Goal: Transaction & Acquisition: Purchase product/service

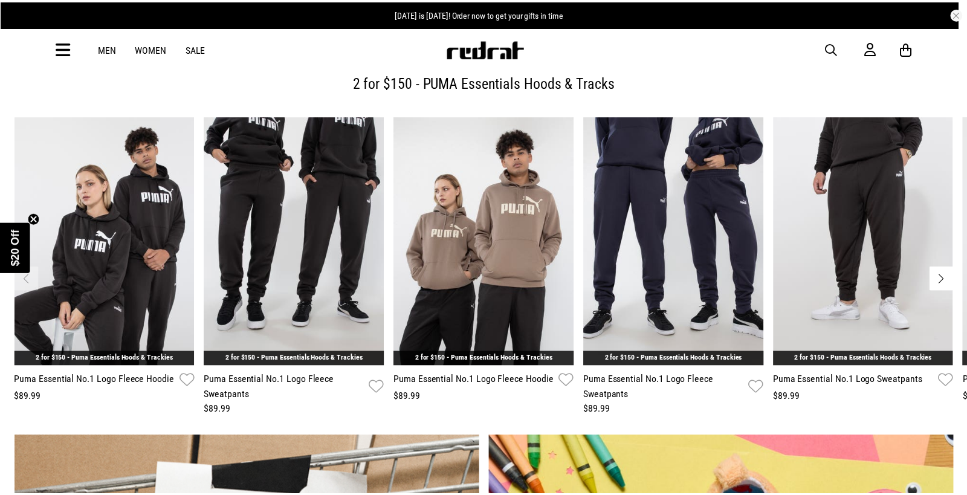
scroll to position [608, 0]
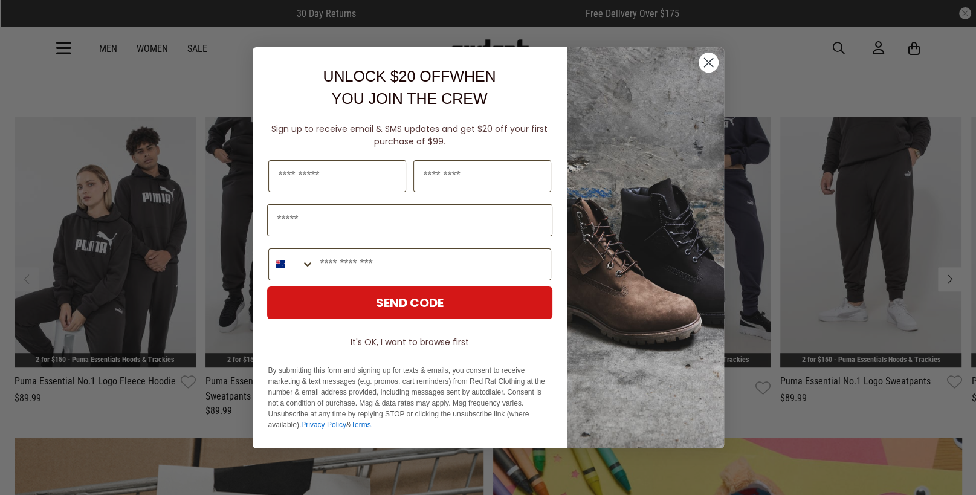
click at [706, 62] on circle "Close dialog" at bounding box center [708, 62] width 20 height 20
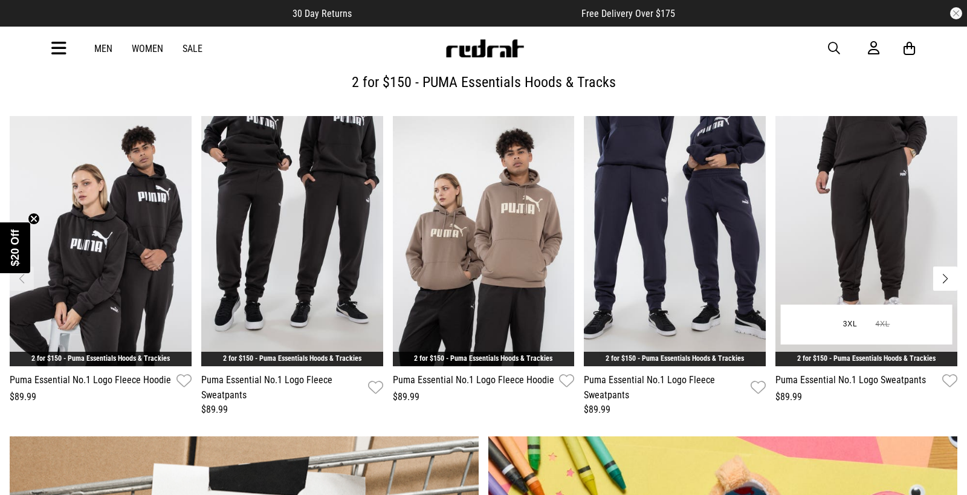
scroll to position [665, 0]
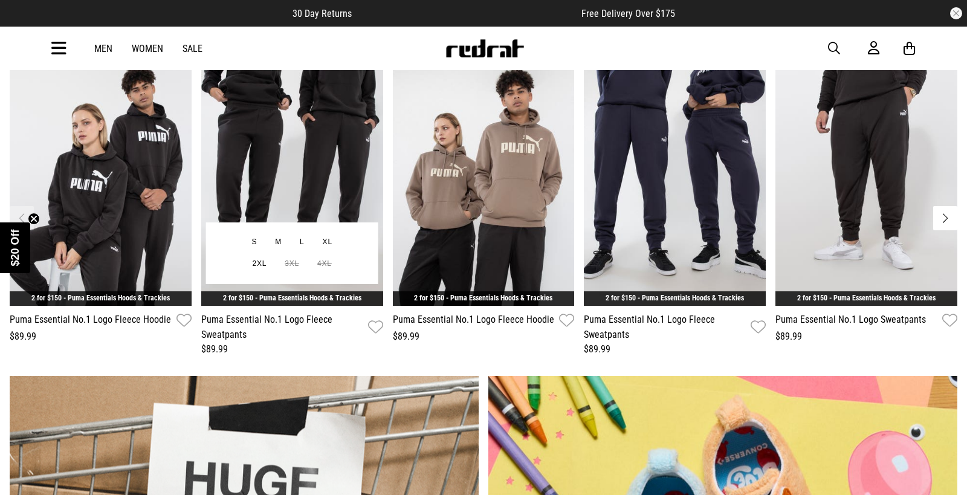
click at [326, 140] on img "2 / 7" at bounding box center [292, 181] width 182 height 251
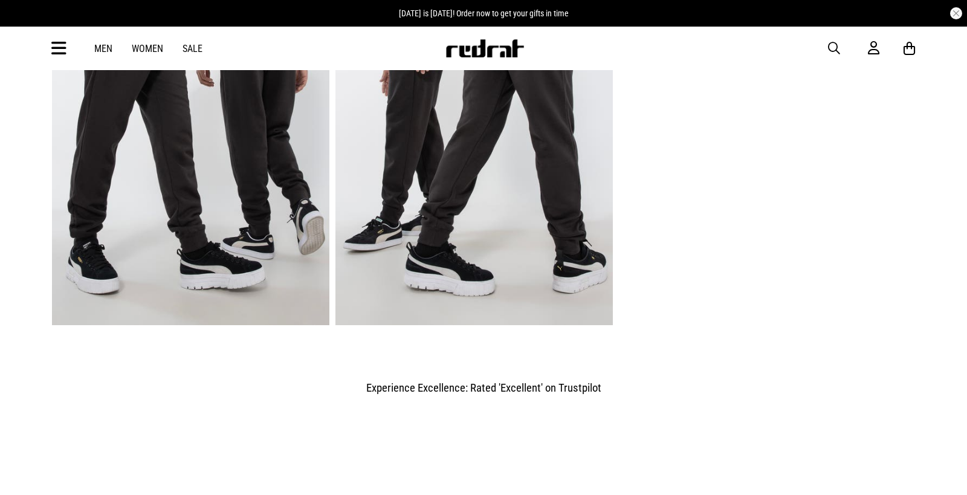
scroll to position [1028, 0]
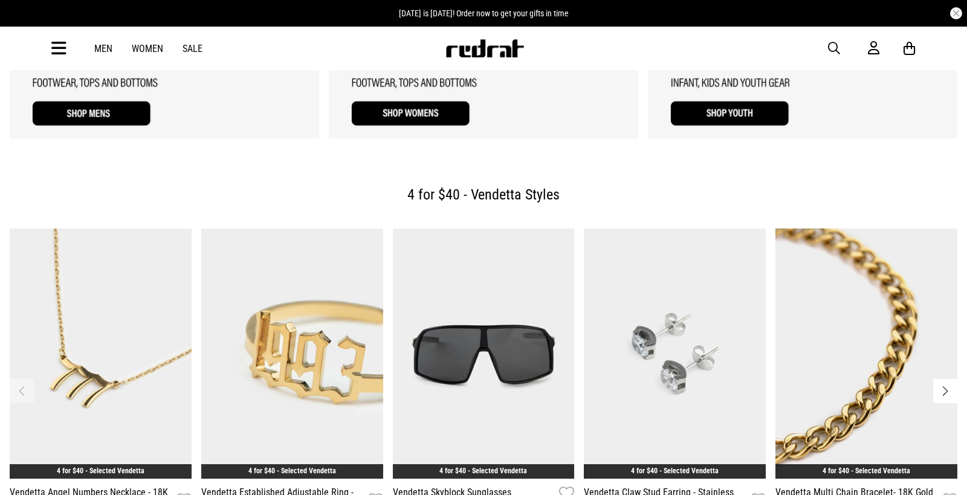
scroll to position [1451, 0]
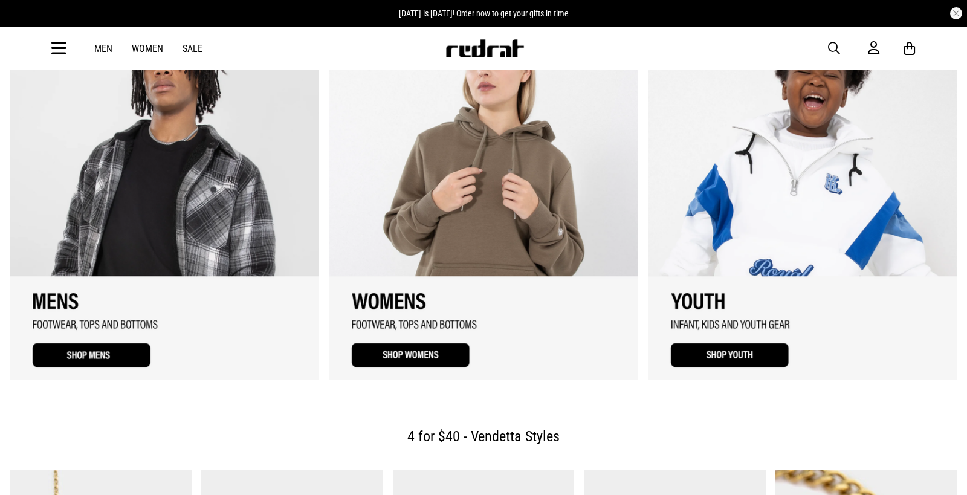
click at [505, 199] on link "2 / 3" at bounding box center [483, 199] width 309 height 363
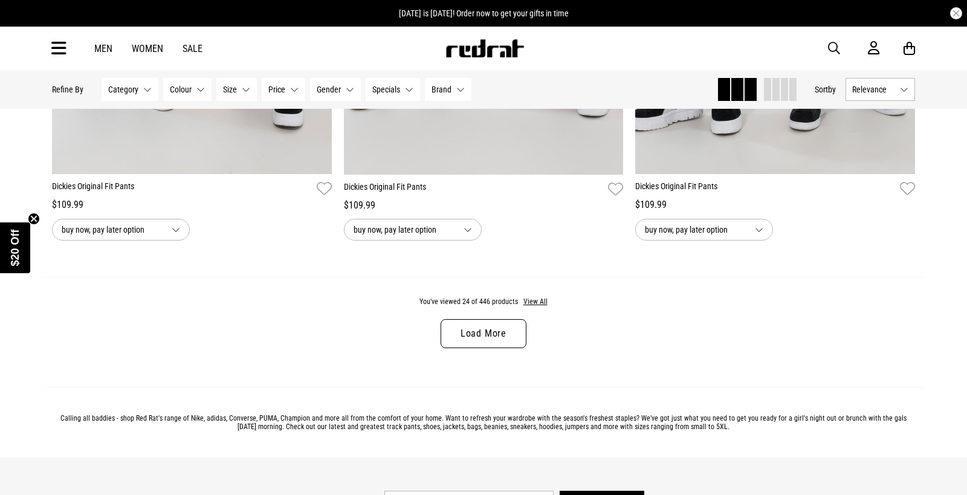
scroll to position [3868, 0]
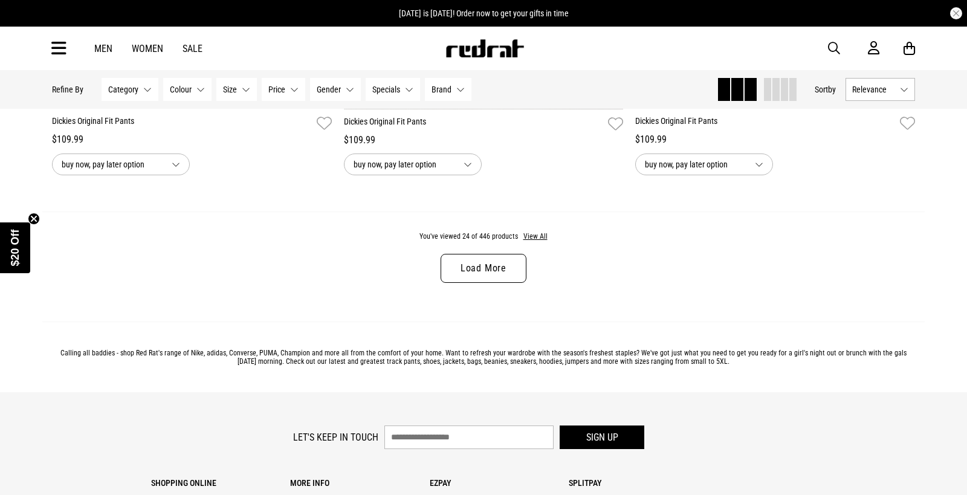
click at [479, 269] on link "Load More" at bounding box center [484, 268] width 86 height 29
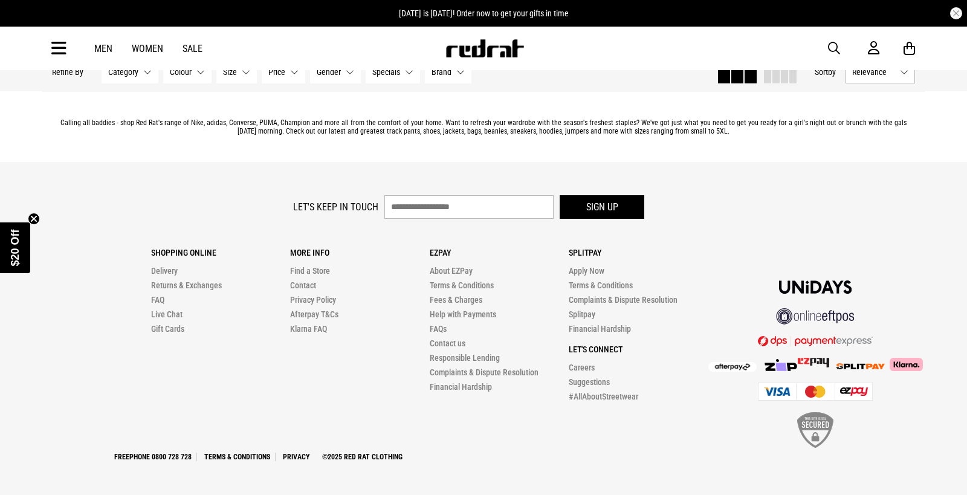
scroll to position [7775, 0]
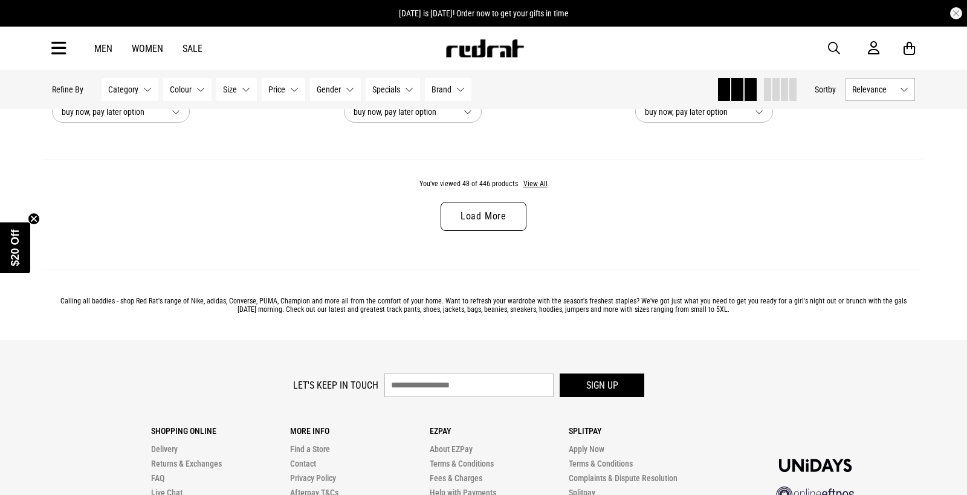
click at [479, 222] on link "Load More" at bounding box center [484, 216] width 86 height 29
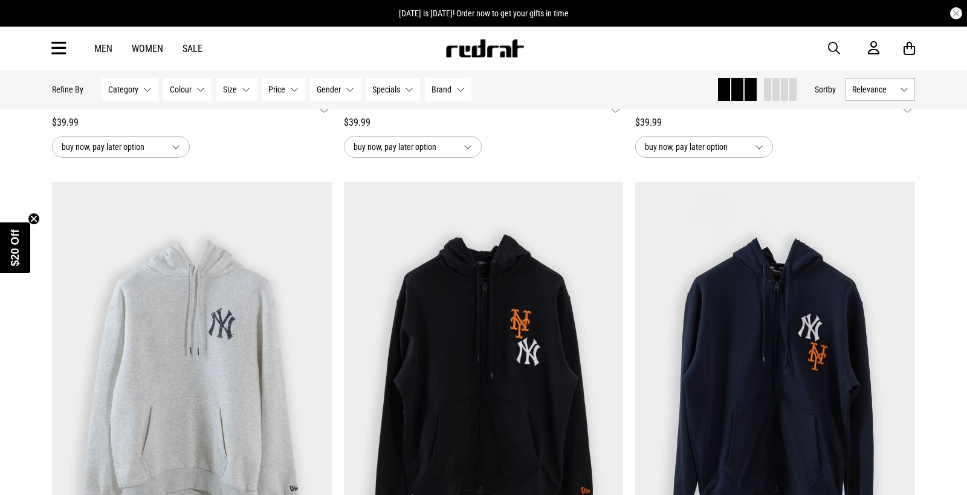
scroll to position [721, 0]
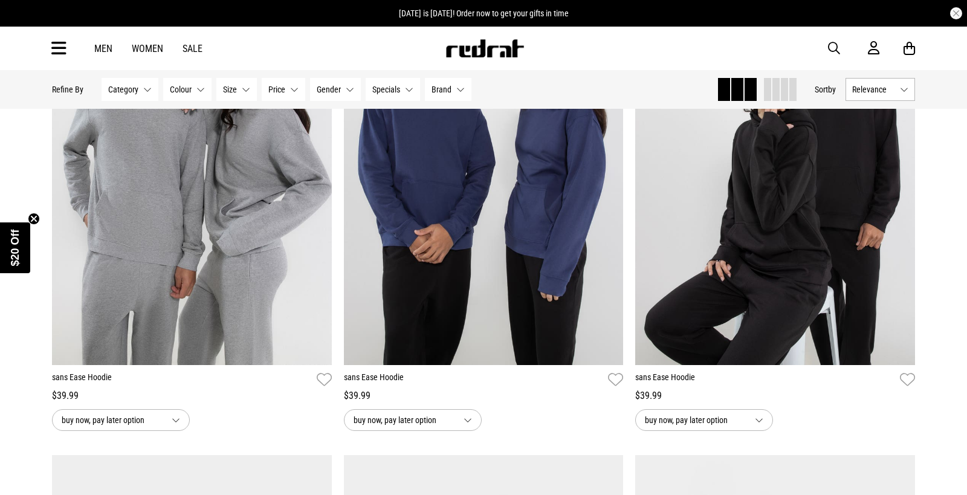
click at [219, 88] on button "Size None selected" at bounding box center [236, 89] width 40 height 23
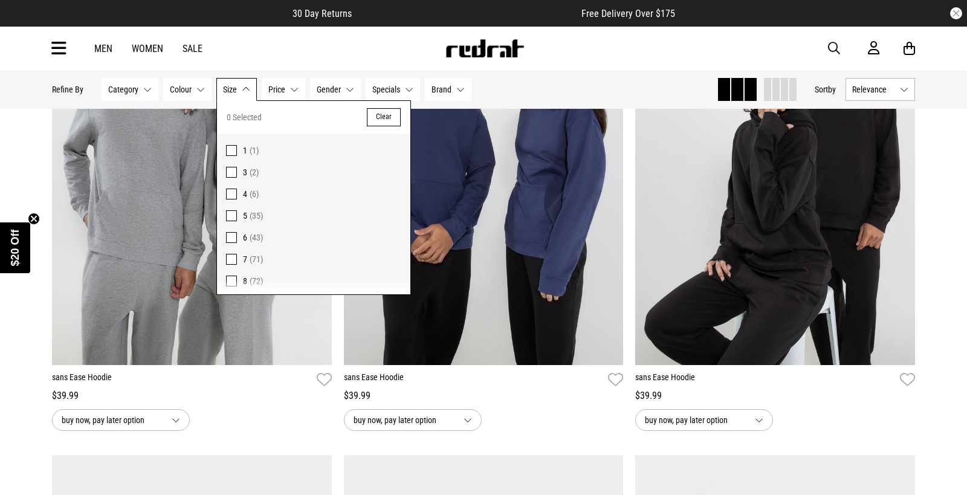
click at [185, 48] on link "Sale" at bounding box center [193, 48] width 20 height 11
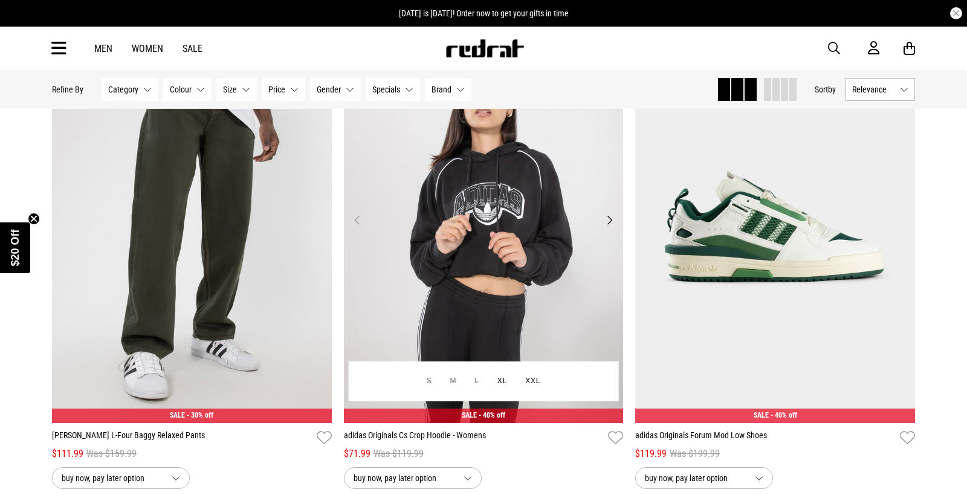
click at [617, 219] on button "Next" at bounding box center [609, 220] width 15 height 15
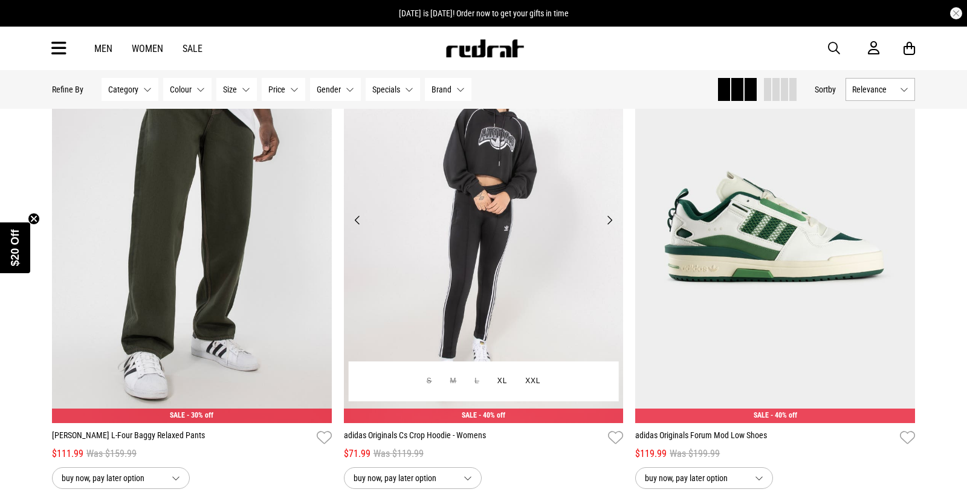
click at [617, 219] on button "Next" at bounding box center [609, 220] width 15 height 15
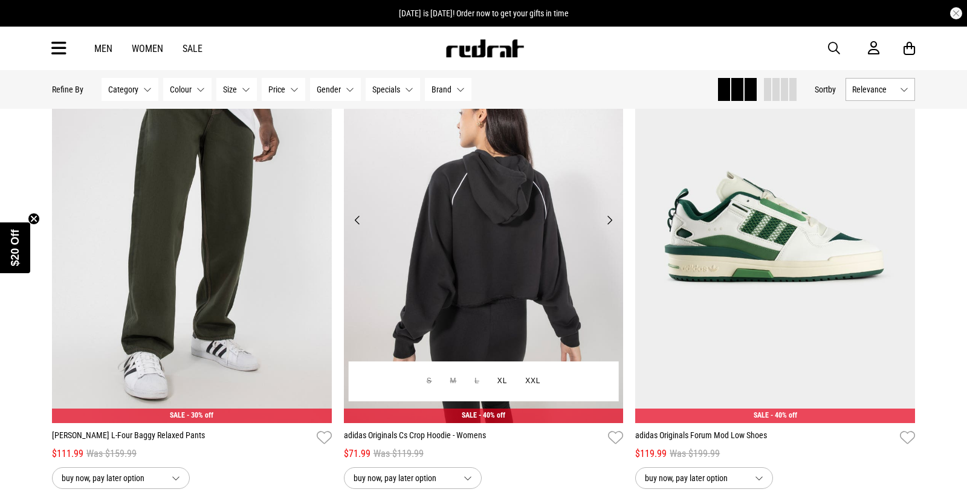
click at [617, 219] on button "Next" at bounding box center [609, 220] width 15 height 15
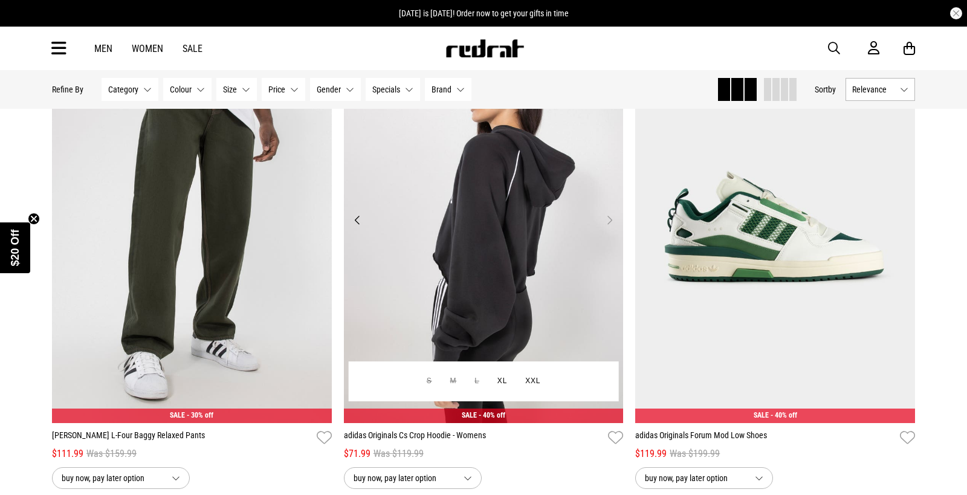
click at [617, 219] on button "Next" at bounding box center [609, 220] width 15 height 15
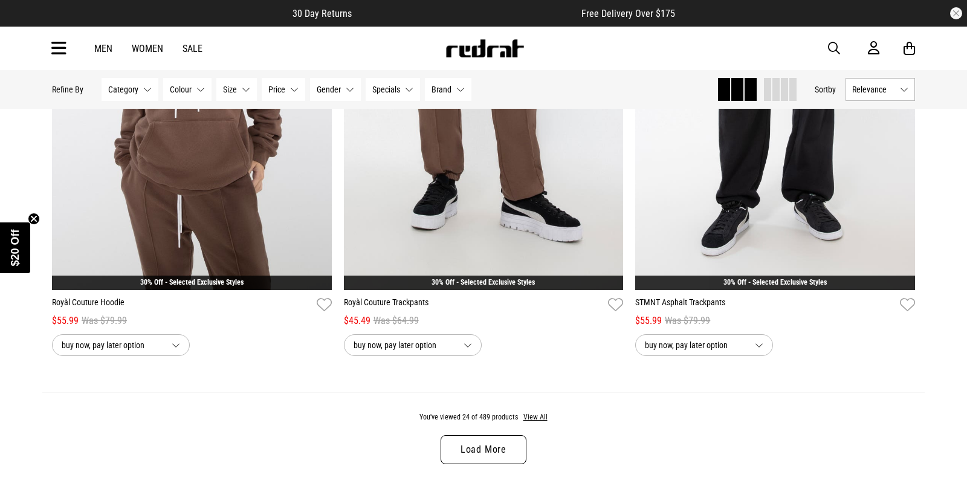
scroll to position [3929, 0]
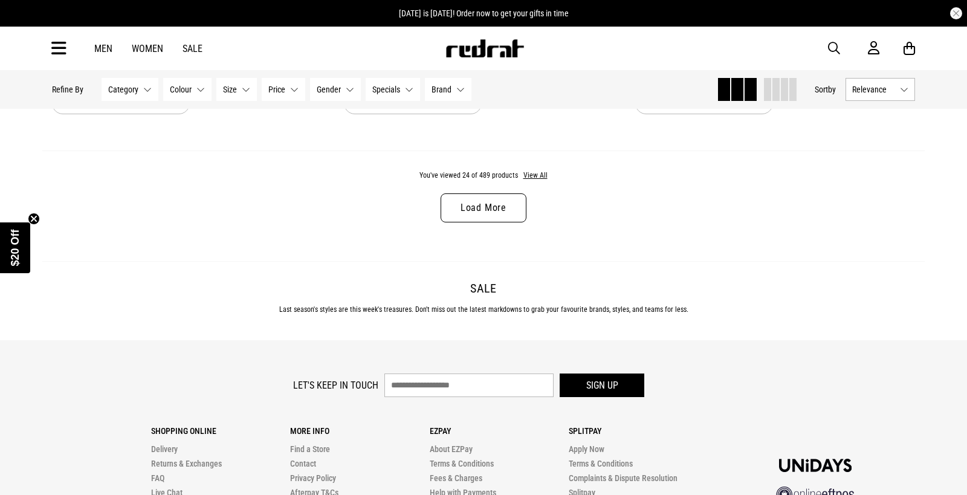
click at [505, 210] on link "Load More" at bounding box center [484, 207] width 86 height 29
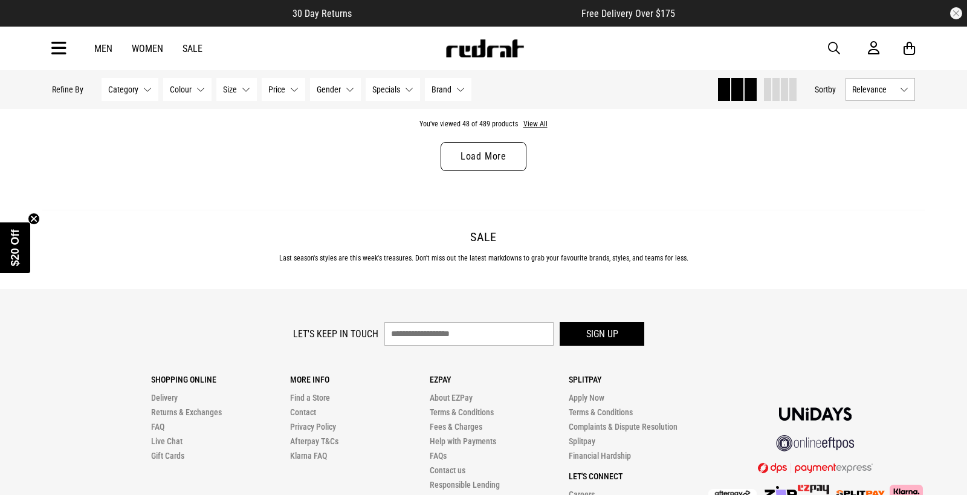
scroll to position [7722, 0]
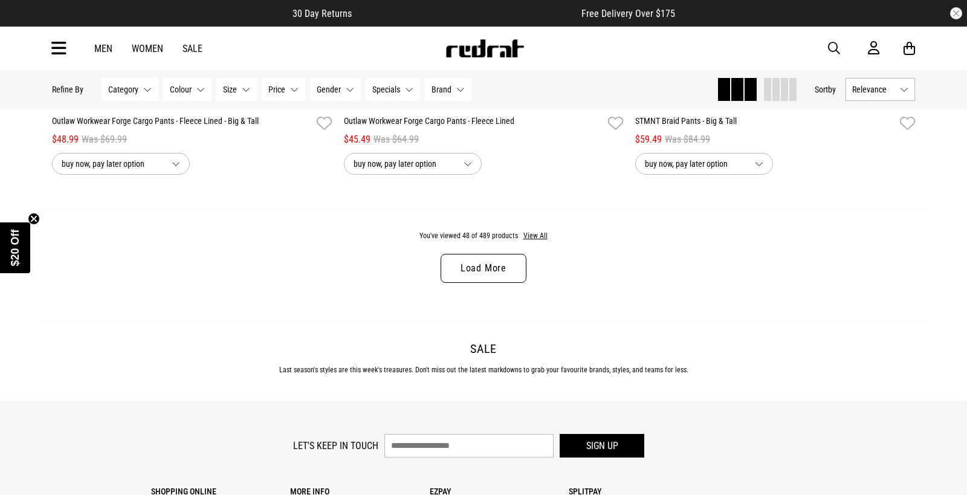
click at [490, 274] on link "Load More" at bounding box center [484, 268] width 86 height 29
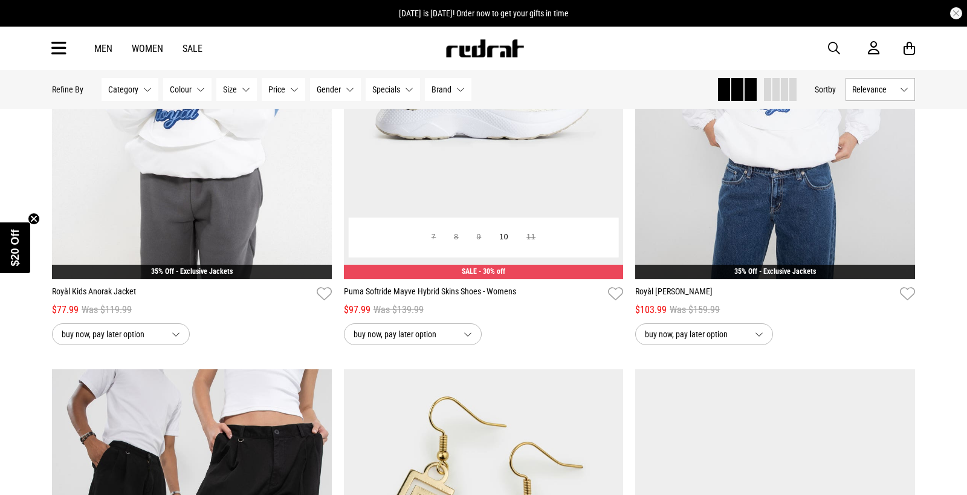
scroll to position [10200, 0]
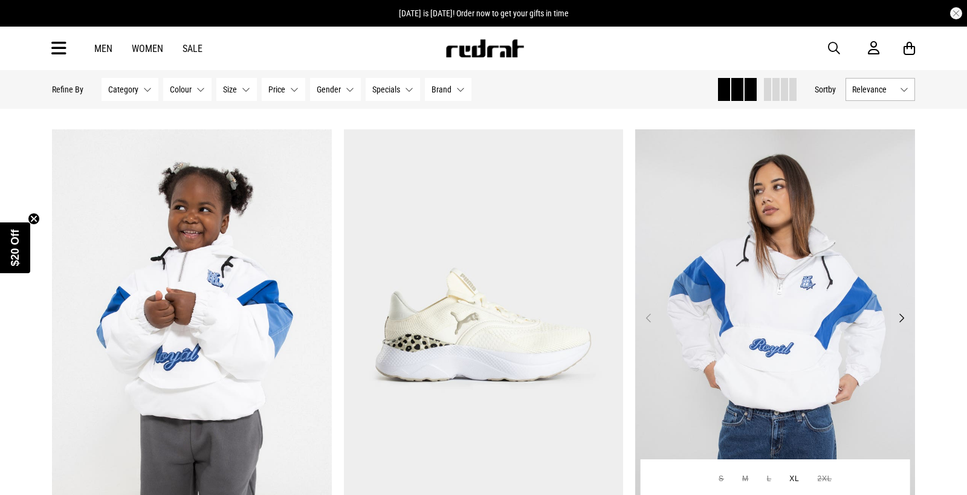
click at [905, 312] on img at bounding box center [775, 325] width 280 height 392
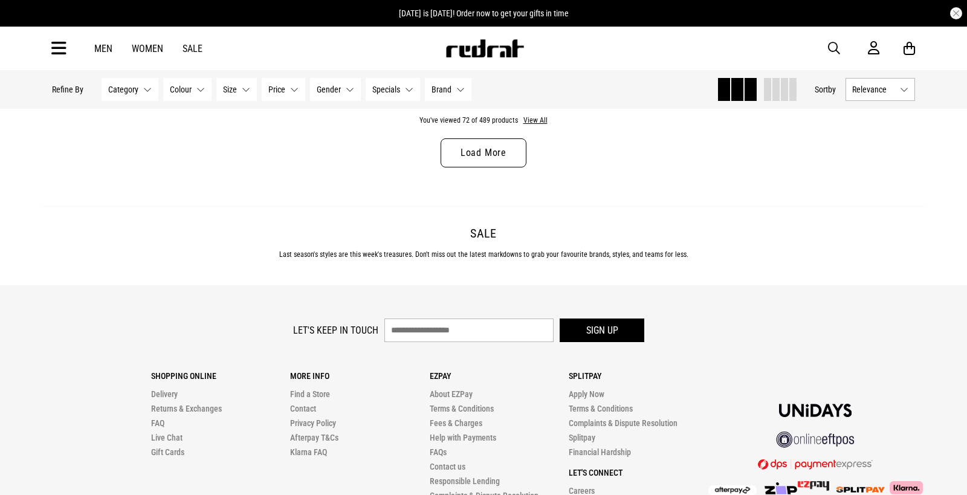
scroll to position [3934, 0]
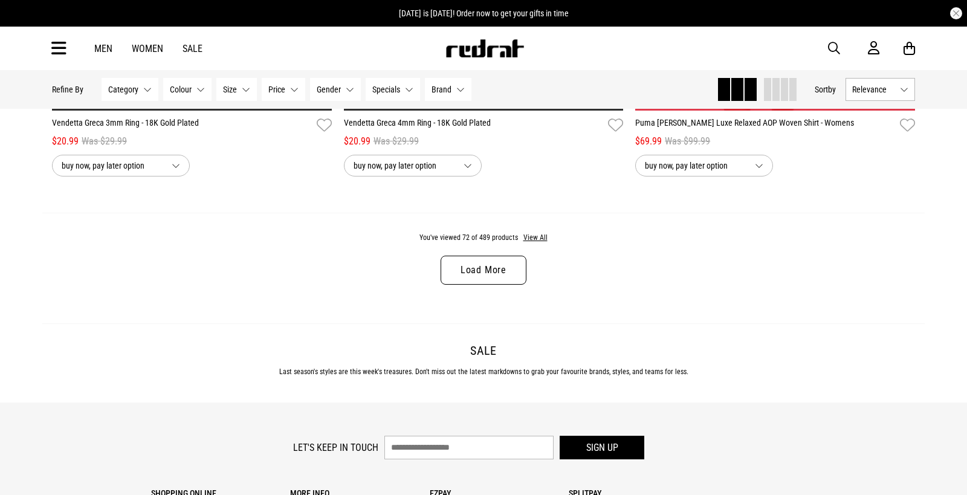
click at [510, 267] on link "Load More" at bounding box center [484, 270] width 86 height 29
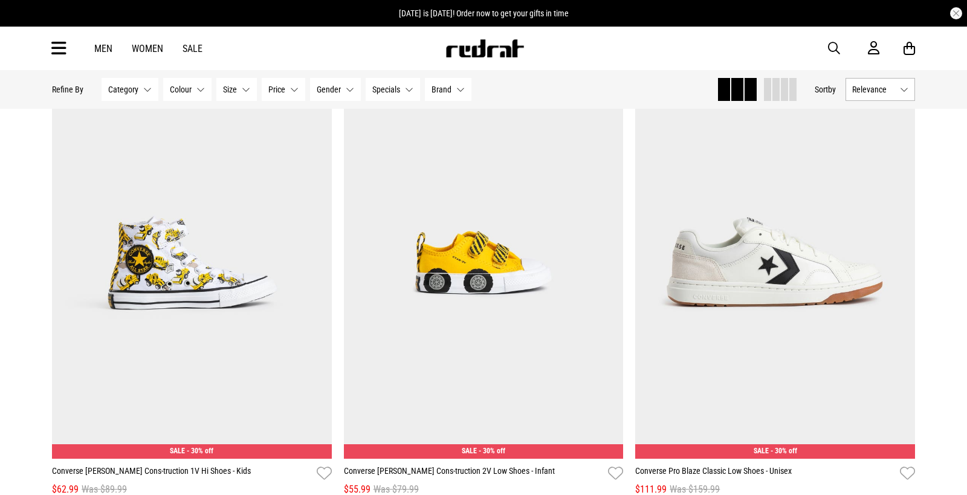
scroll to position [7682, 0]
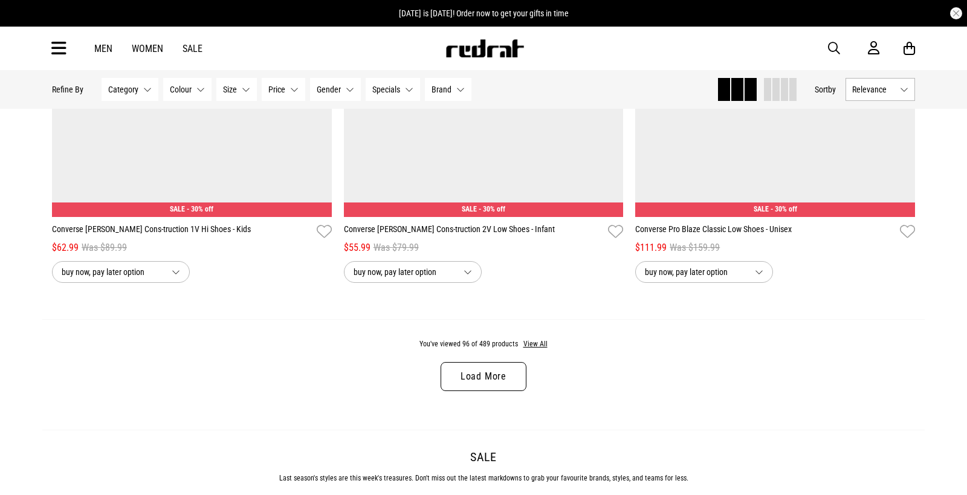
click at [478, 370] on link "Load More" at bounding box center [484, 376] width 86 height 29
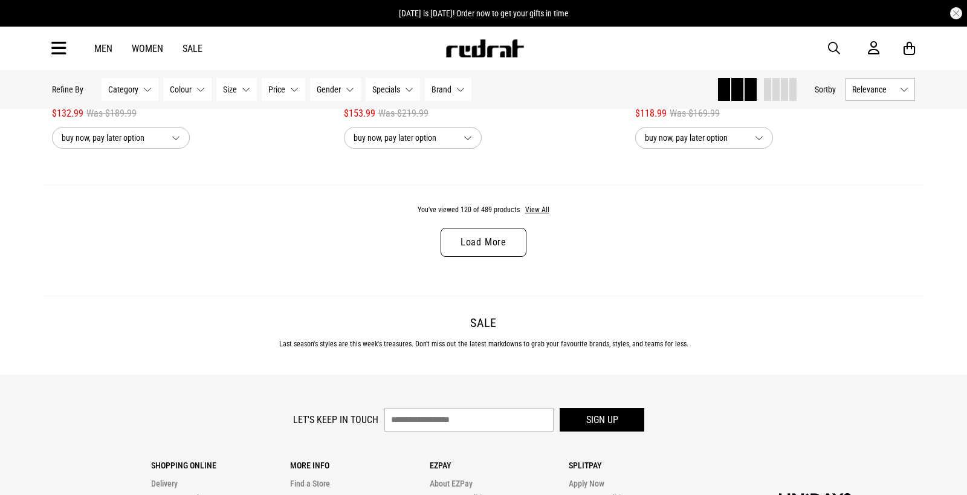
scroll to position [11669, 0]
click at [504, 257] on link "Load More" at bounding box center [484, 243] width 86 height 29
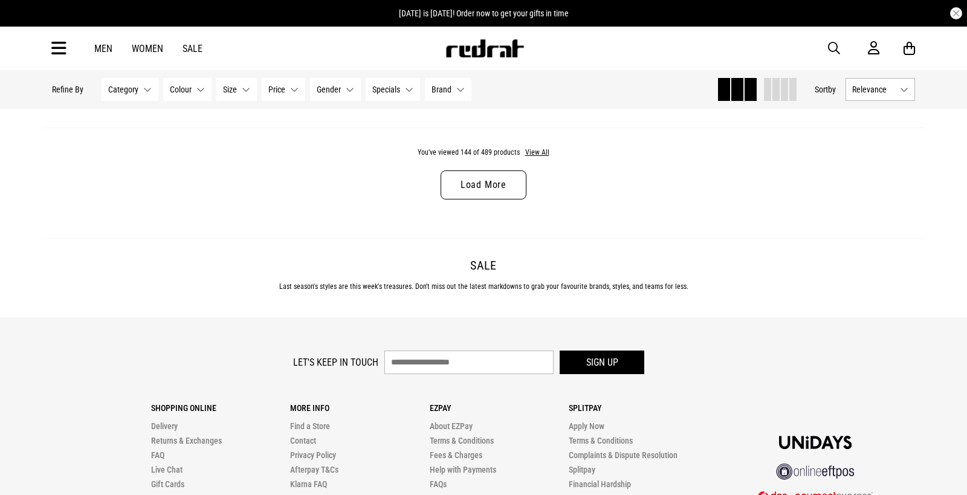
scroll to position [15501, 0]
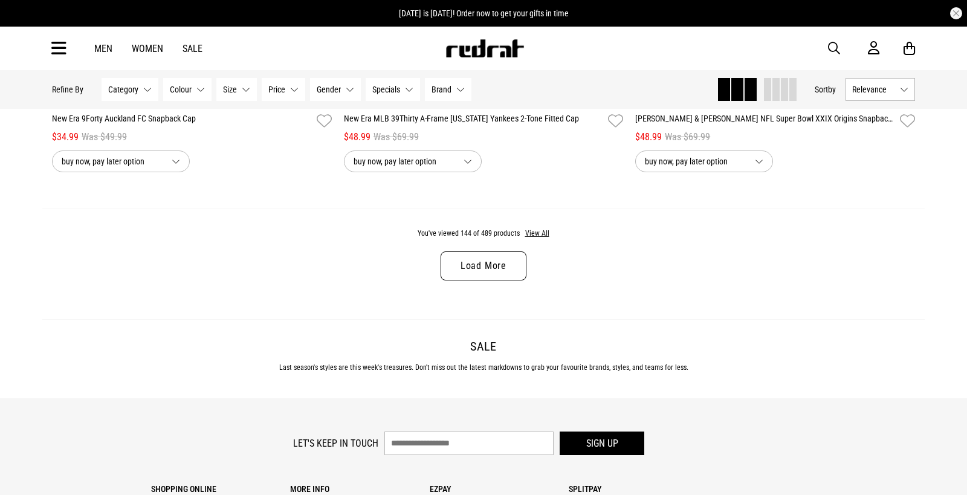
click at [506, 264] on link "Load More" at bounding box center [484, 265] width 86 height 29
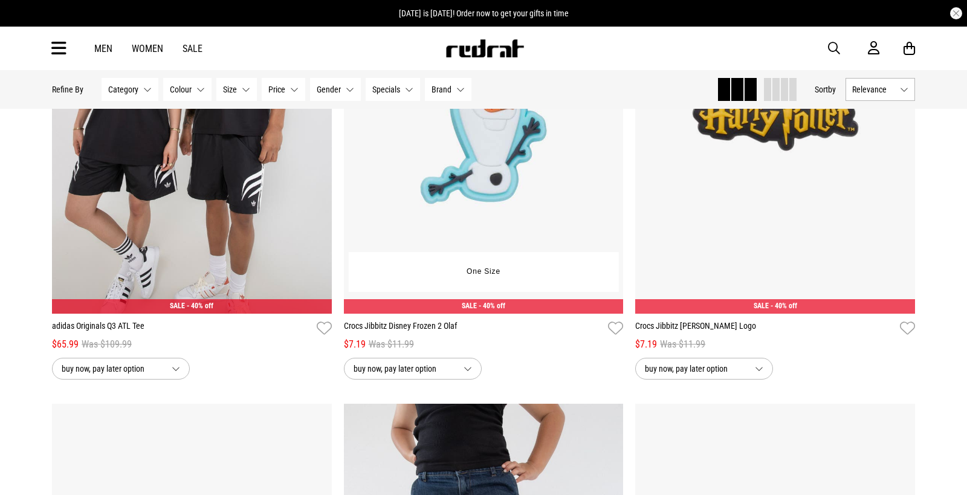
scroll to position [17617, 0]
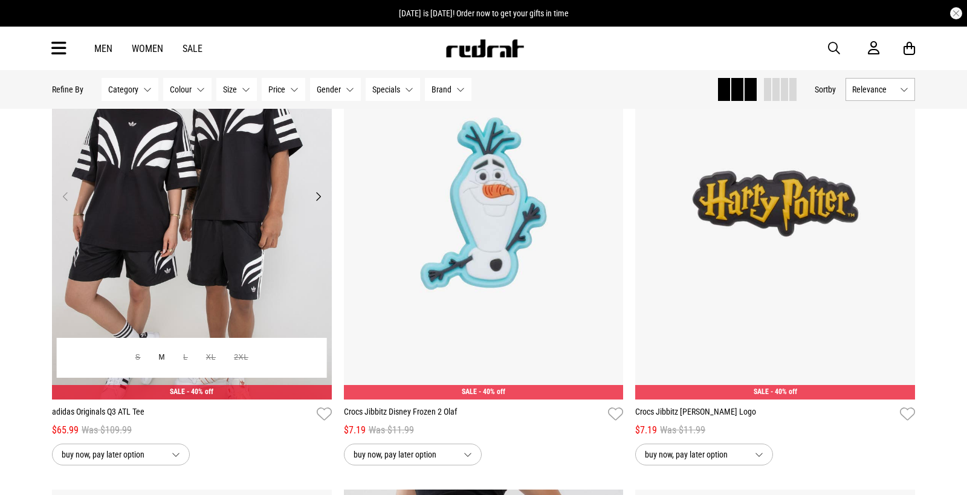
click at [322, 204] on button "Next" at bounding box center [318, 196] width 15 height 15
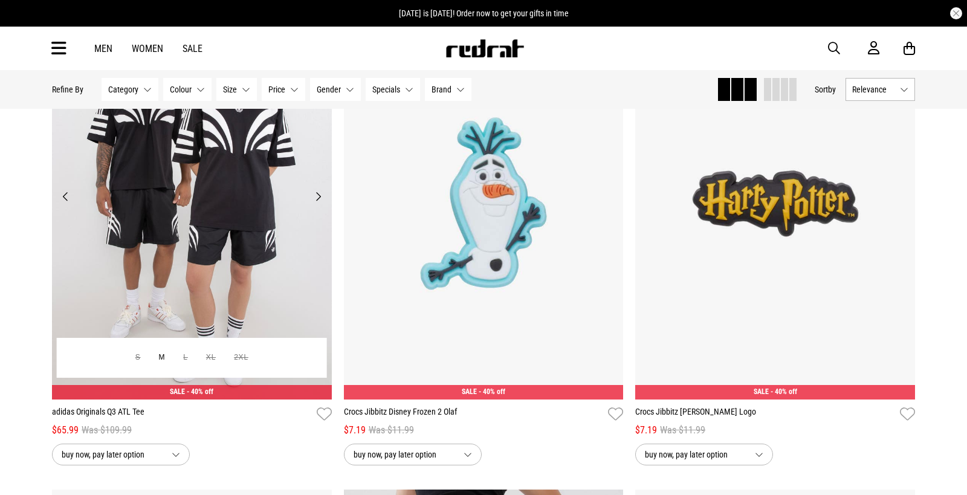
click at [322, 204] on button "Next" at bounding box center [318, 196] width 15 height 15
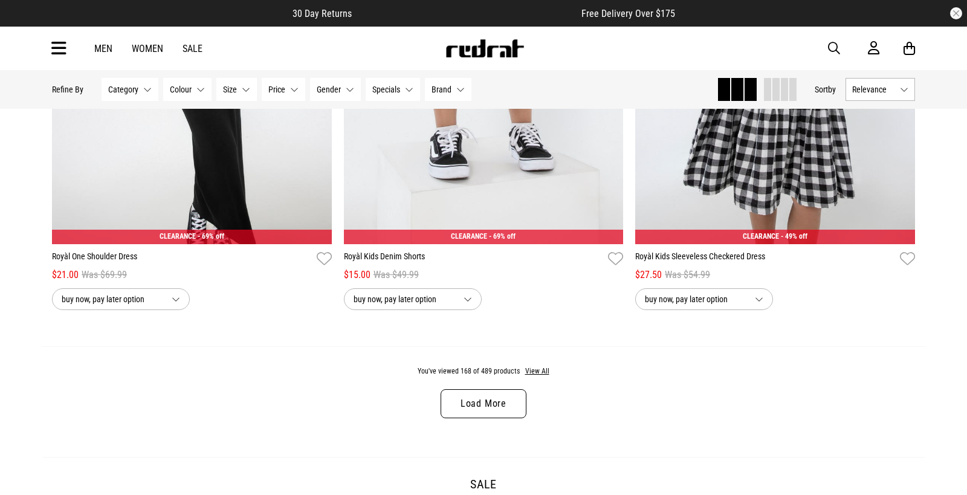
scroll to position [19233, 0]
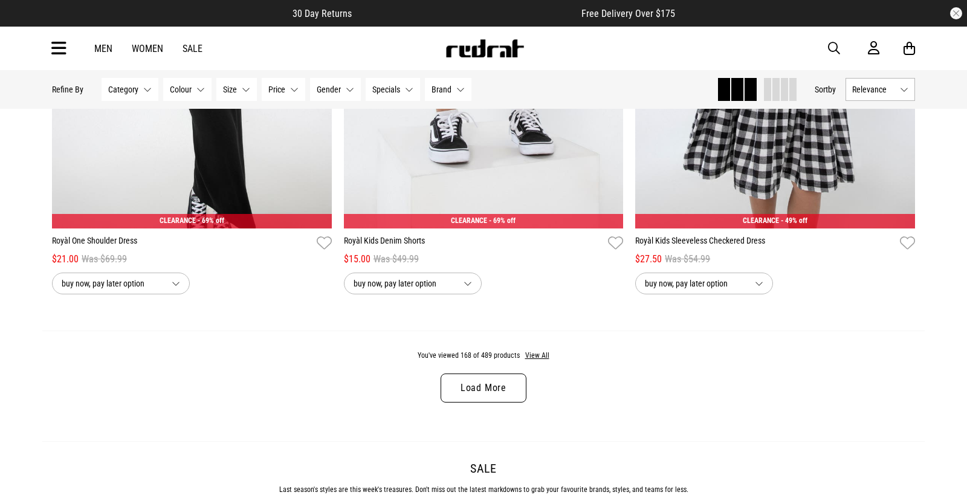
click at [500, 390] on link "Load More" at bounding box center [484, 388] width 86 height 29
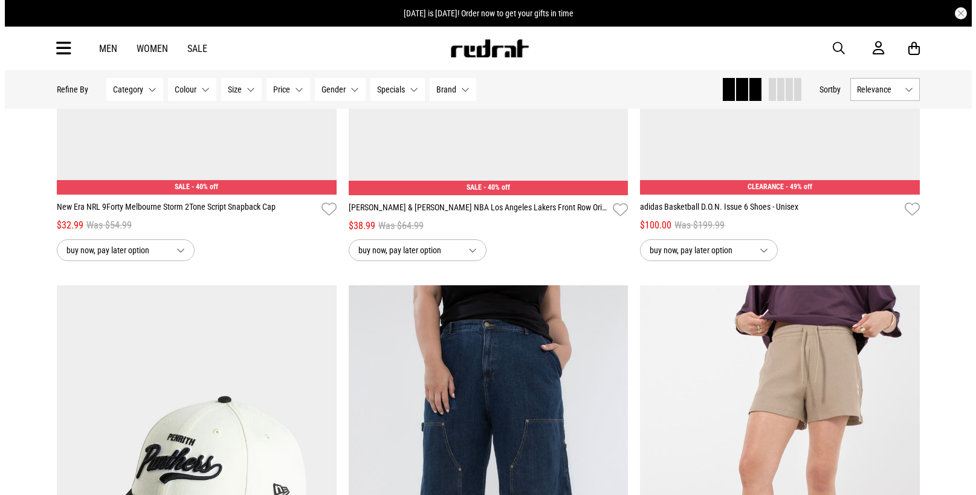
scroll to position [21772, 0]
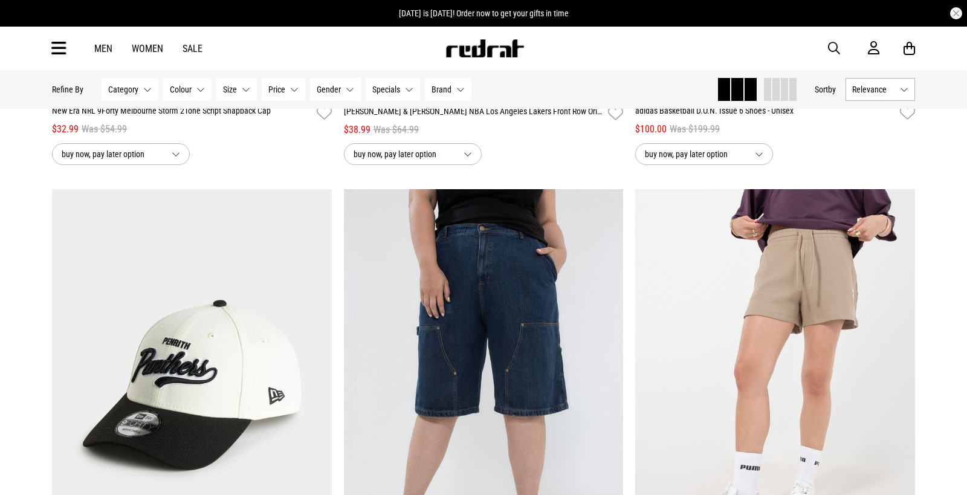
click at [71, 42] on div "Men Women Sale Sign in New Back Footwear Back Mens Back Womens Back Youth & Kid…" at bounding box center [483, 49] width 882 height 44
click at [57, 52] on icon at bounding box center [58, 49] width 15 height 20
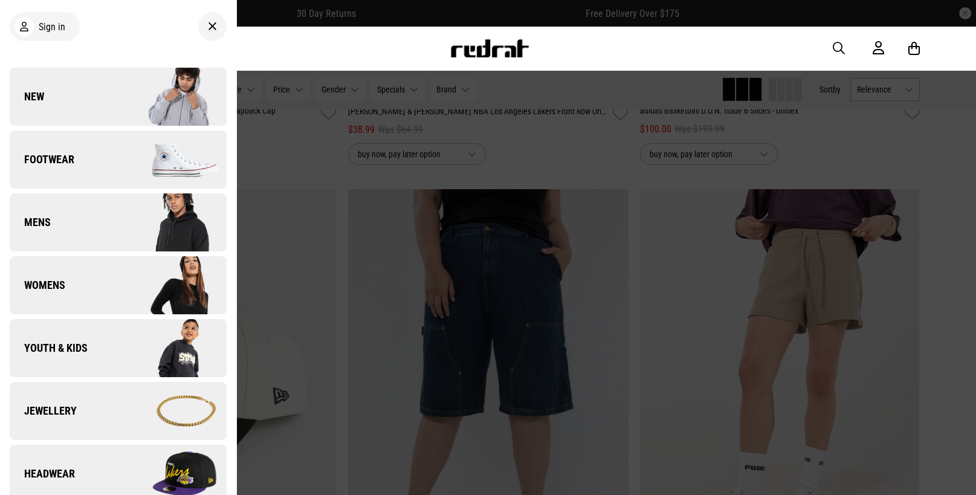
scroll to position [121, 0]
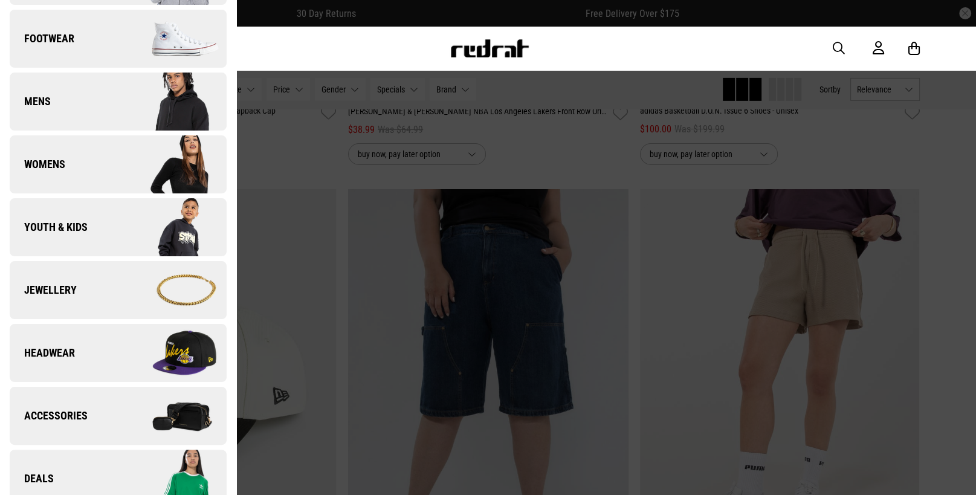
click at [107, 238] on link "Youth & Kids" at bounding box center [118, 227] width 217 height 58
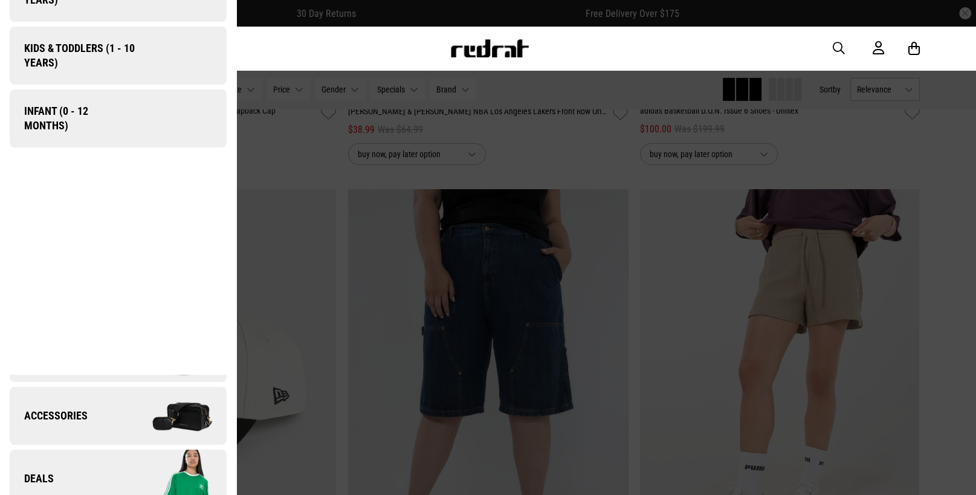
scroll to position [0, 0]
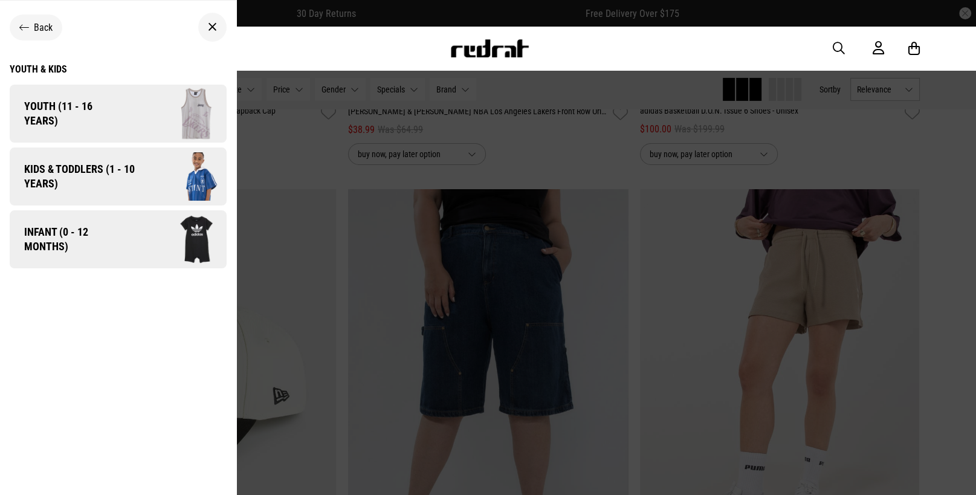
click at [169, 129] on img at bounding box center [174, 113] width 103 height 57
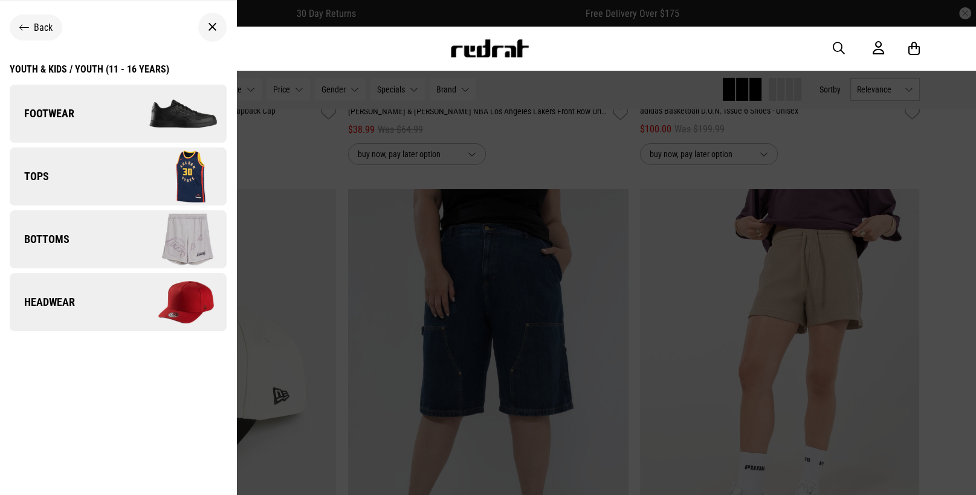
click at [149, 180] on img at bounding box center [172, 176] width 108 height 60
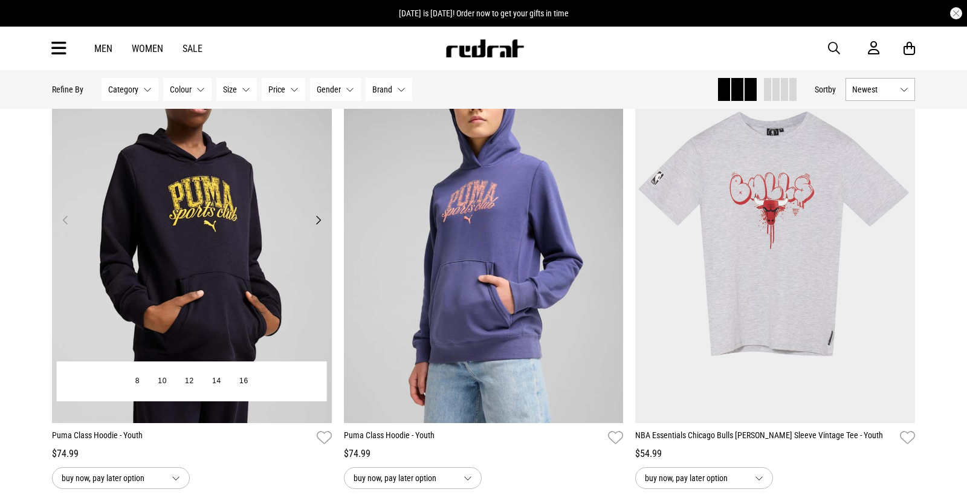
click at [311, 222] on button "Next" at bounding box center [318, 220] width 15 height 15
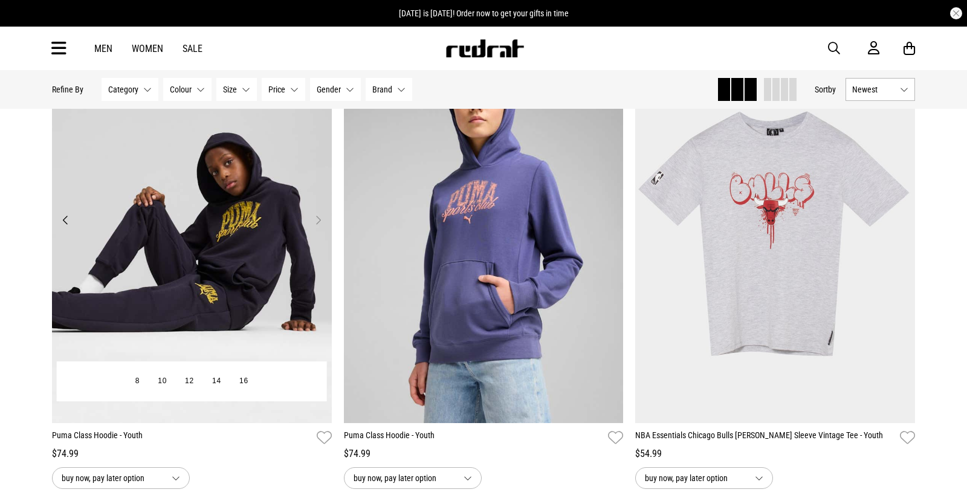
click at [322, 225] on button "Next" at bounding box center [318, 220] width 15 height 15
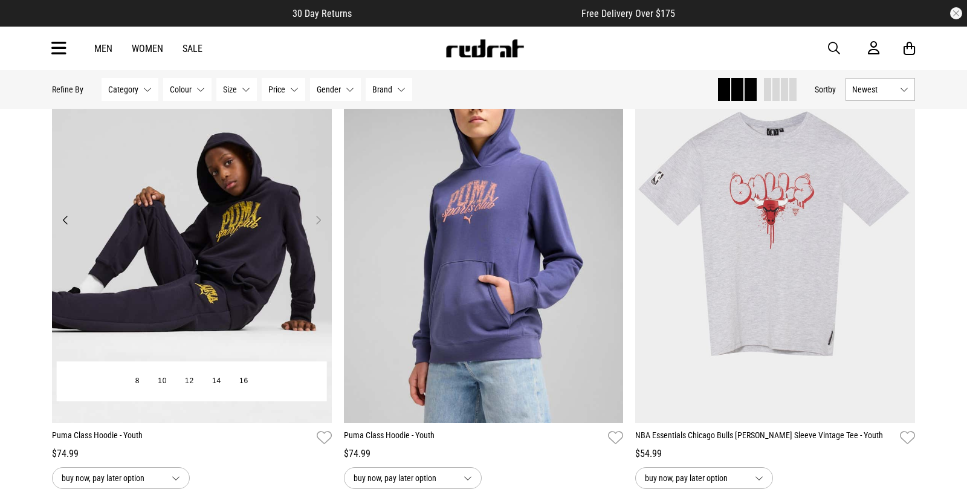
click at [316, 223] on button "Next" at bounding box center [318, 220] width 15 height 15
click at [318, 215] on button "Next" at bounding box center [318, 220] width 15 height 15
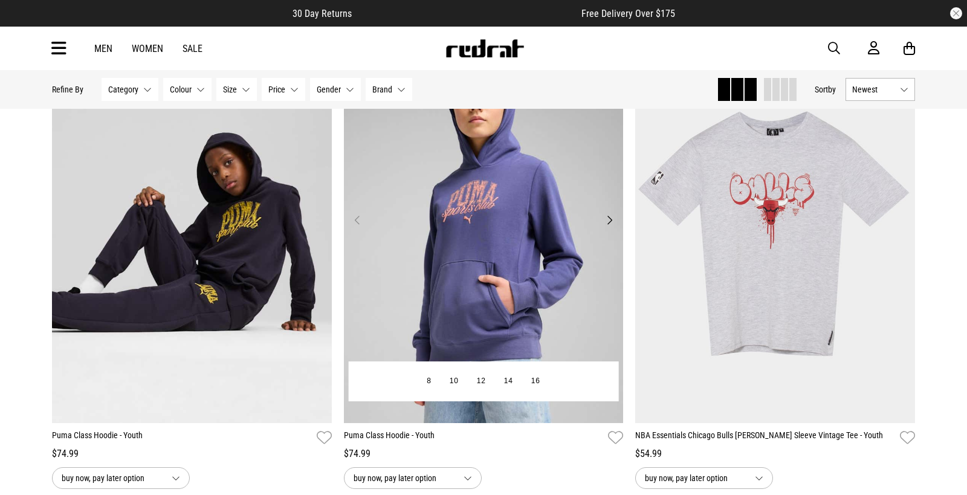
click at [608, 219] on button "Next" at bounding box center [609, 220] width 15 height 15
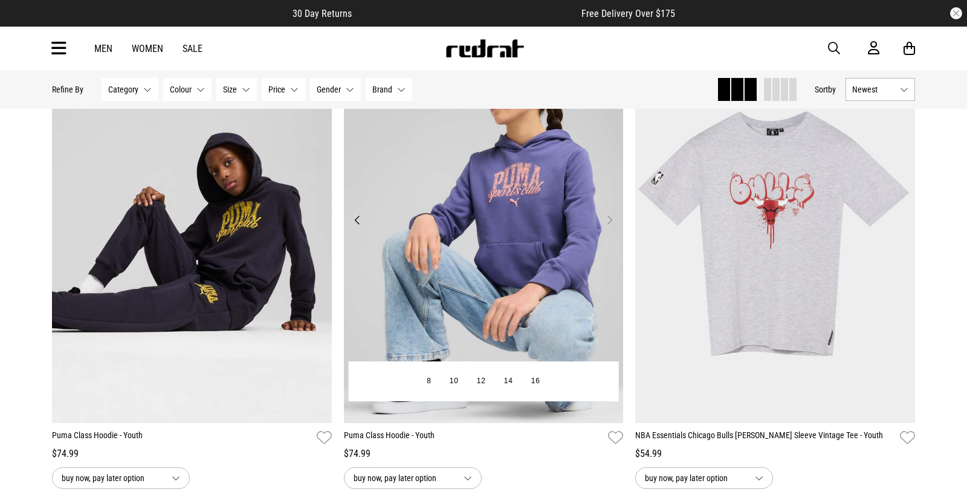
click at [608, 219] on button "Next" at bounding box center [609, 220] width 15 height 15
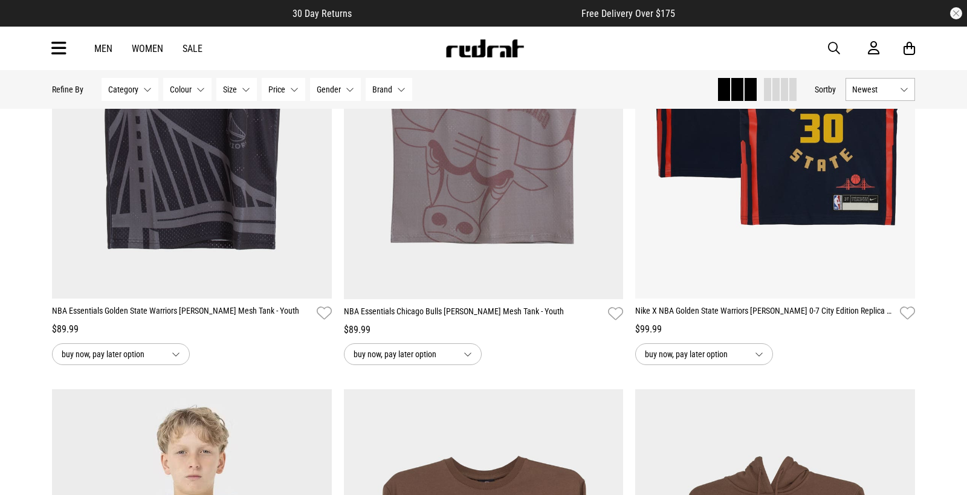
scroll to position [1632, 0]
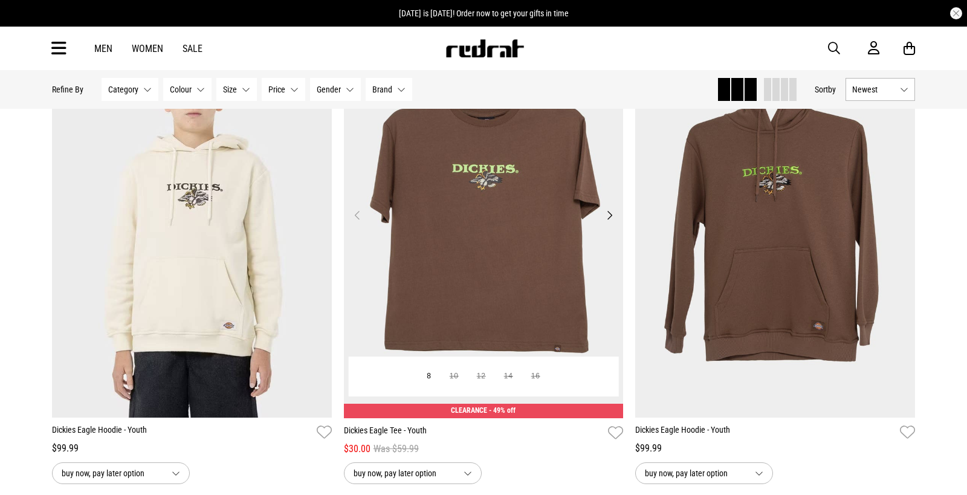
click at [603, 208] on button "Next" at bounding box center [609, 215] width 15 height 15
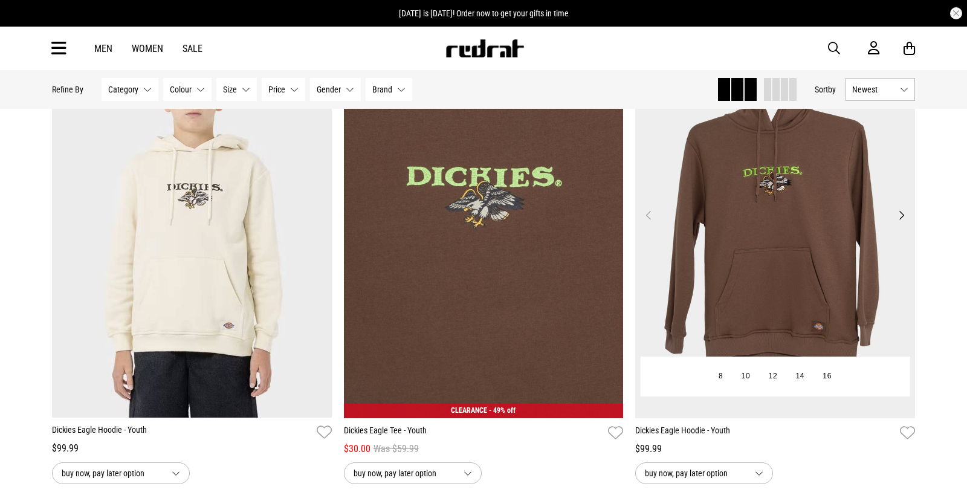
click at [899, 214] on button "Next" at bounding box center [901, 215] width 15 height 15
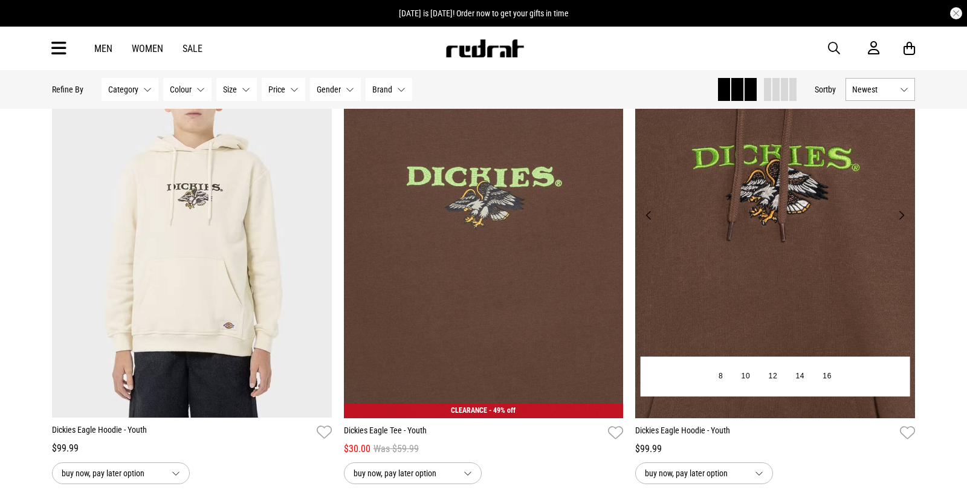
click at [899, 214] on button "Next" at bounding box center [901, 215] width 15 height 15
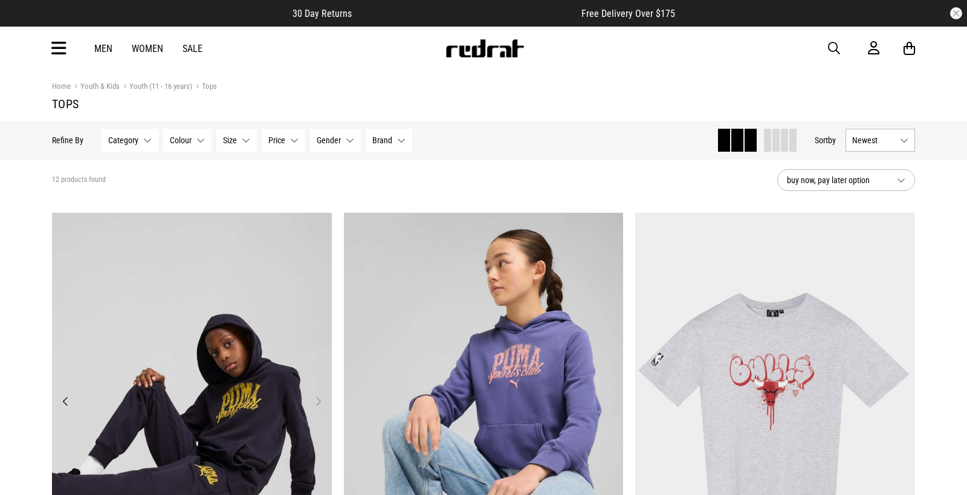
scroll to position [242, 0]
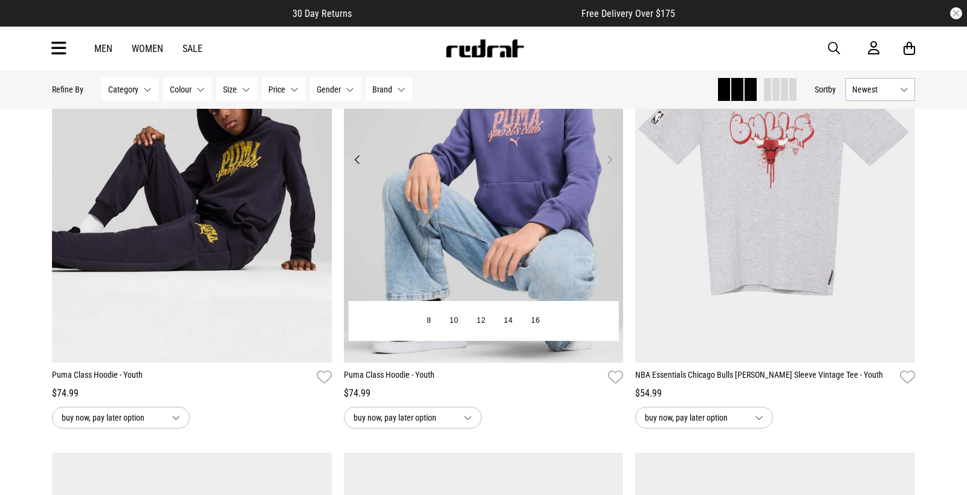
click at [459, 250] on img at bounding box center [484, 167] width 280 height 392
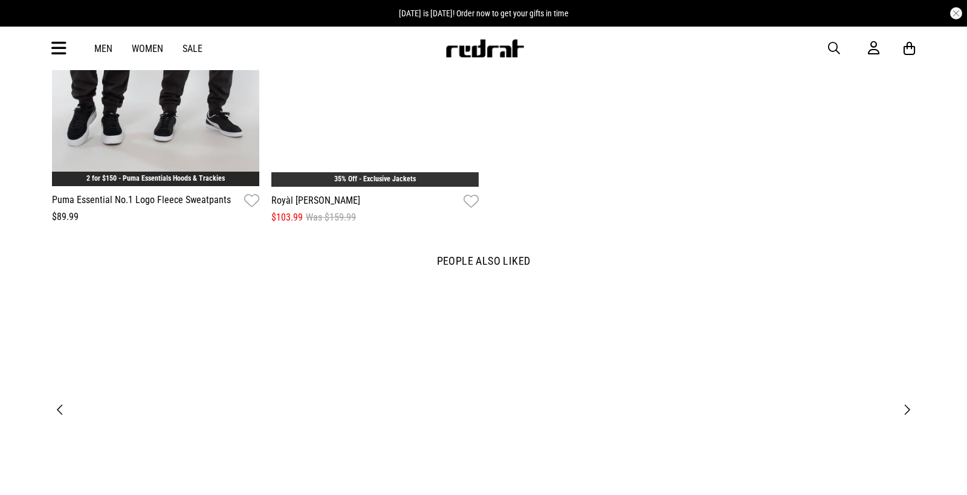
scroll to position [1572, 0]
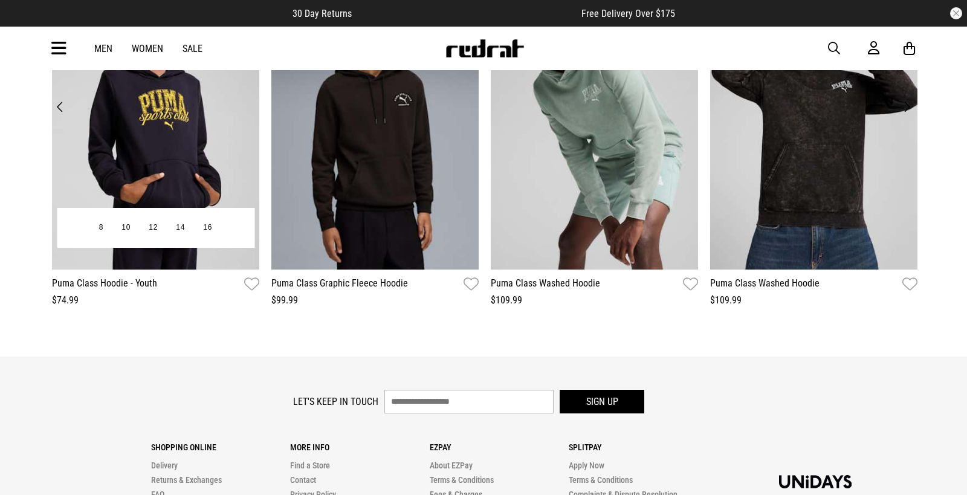
click at [170, 128] on img at bounding box center [155, 127] width 207 height 286
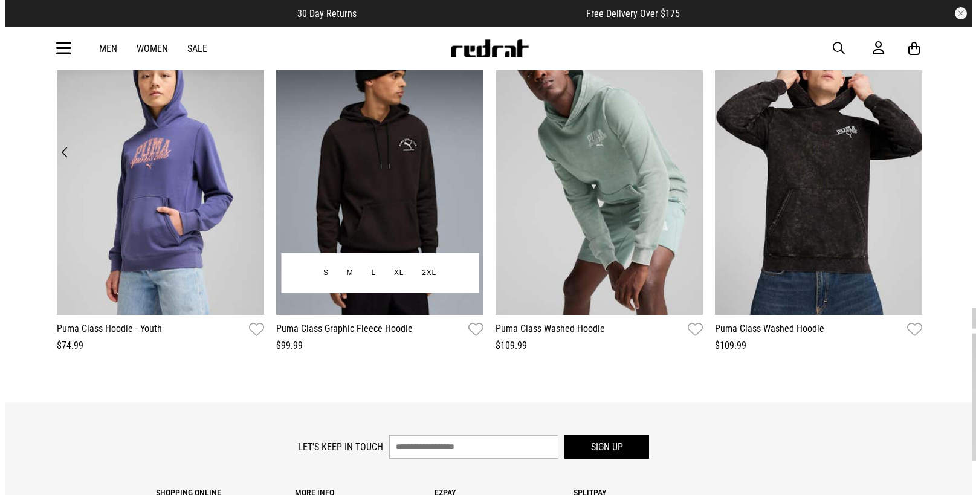
scroll to position [1572, 0]
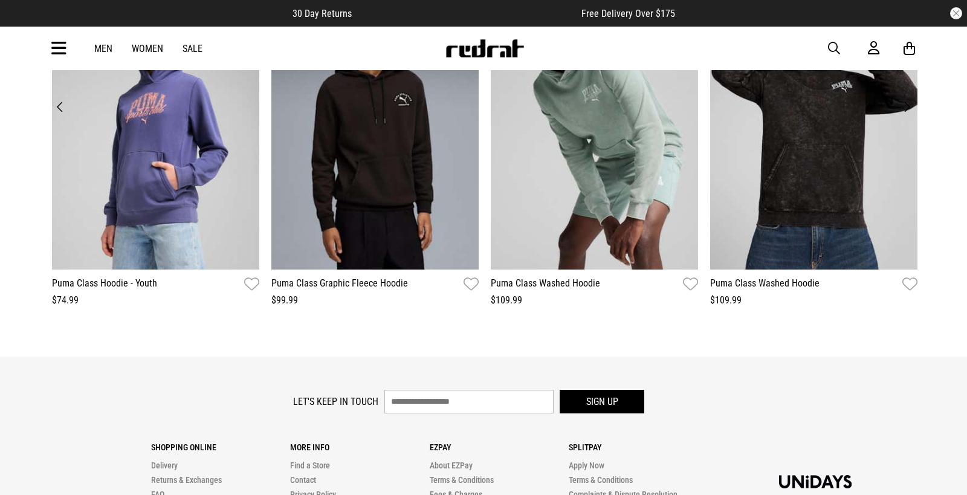
click at [65, 44] on icon at bounding box center [58, 49] width 15 height 20
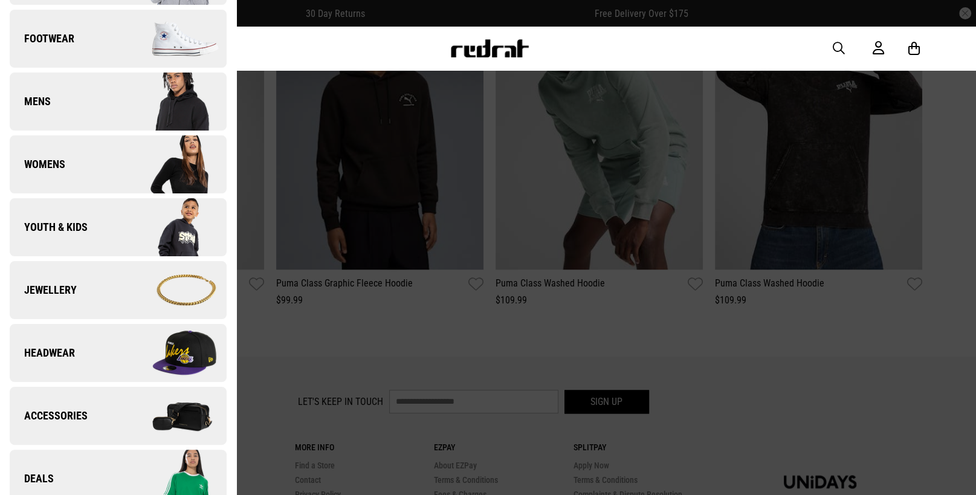
scroll to position [0, 0]
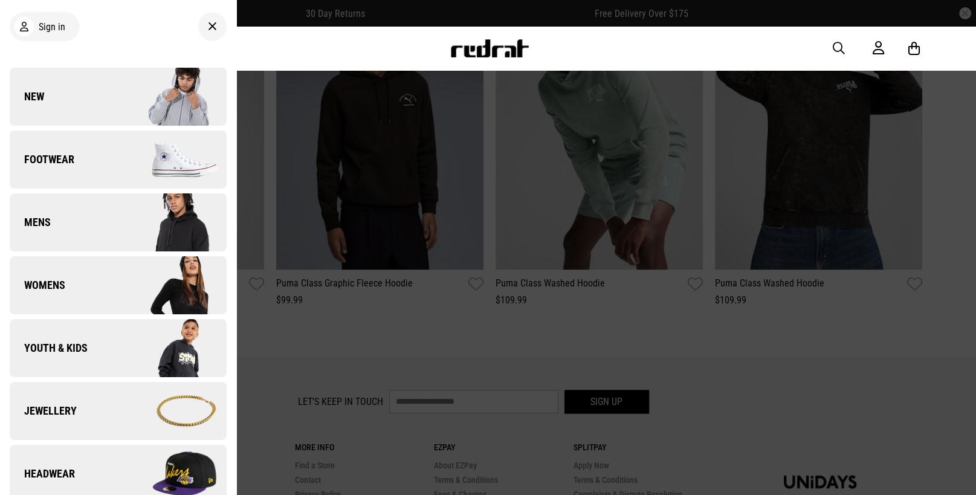
click at [93, 305] on link "Womens" at bounding box center [118, 285] width 217 height 58
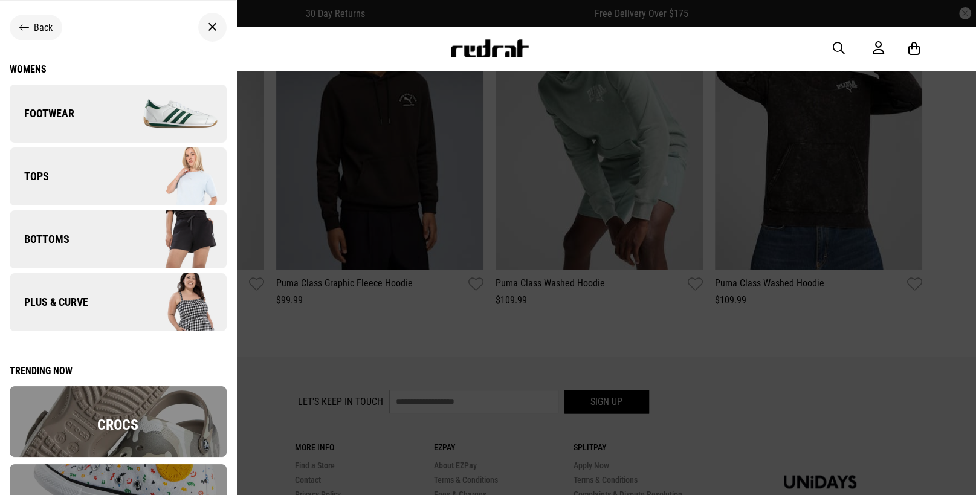
click at [125, 181] on img at bounding box center [172, 176] width 108 height 60
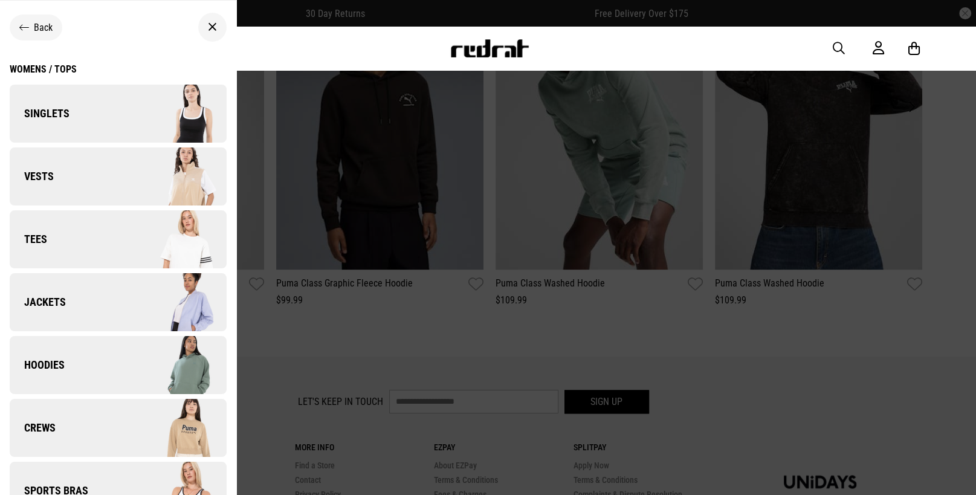
click at [79, 359] on link "Hoodies" at bounding box center [118, 365] width 217 height 58
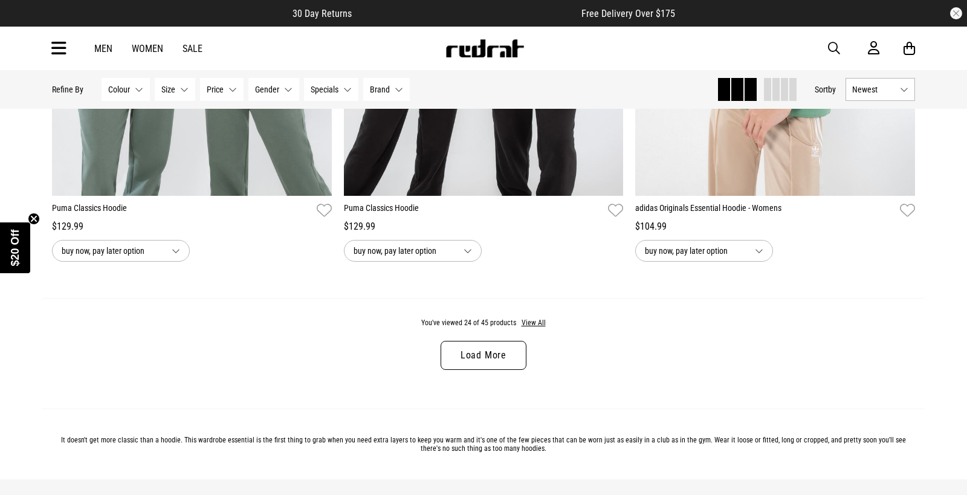
scroll to position [3868, 0]
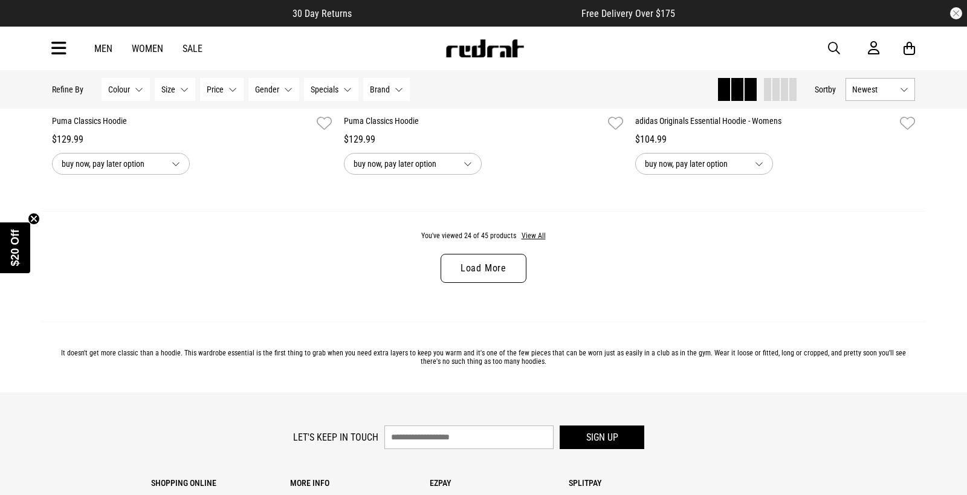
click at [491, 269] on link "Load More" at bounding box center [484, 268] width 86 height 29
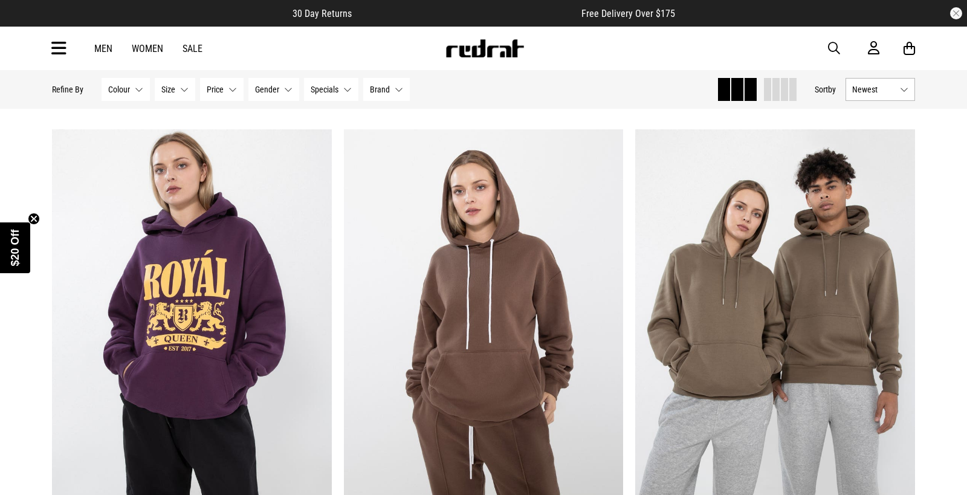
scroll to position [465, 0]
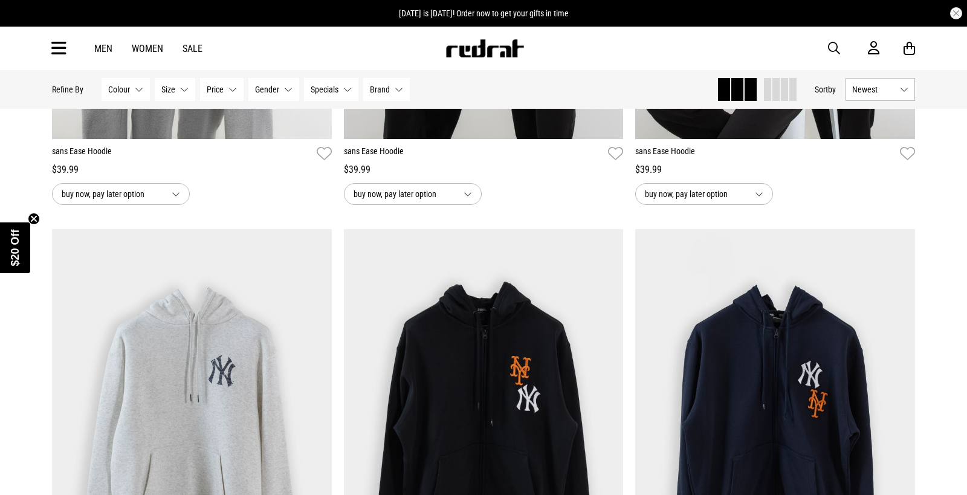
click at [59, 46] on icon at bounding box center [58, 49] width 15 height 20
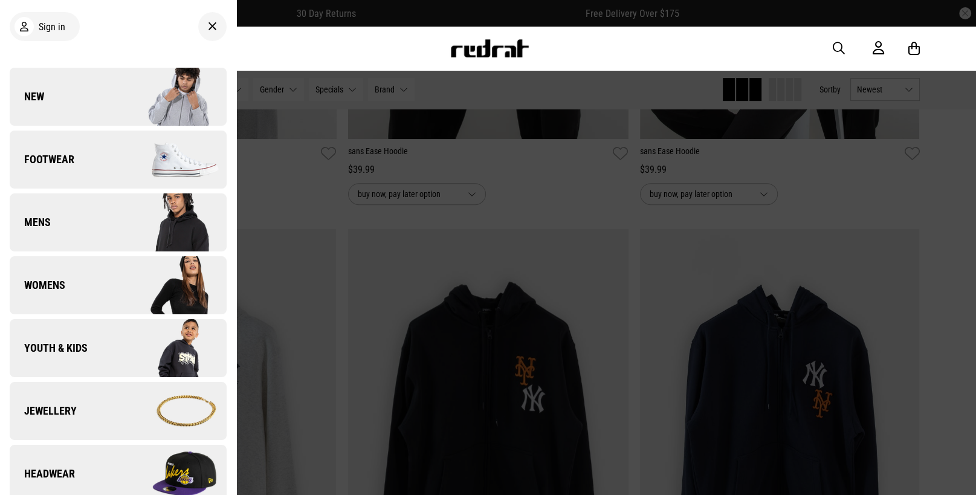
click at [198, 31] on div at bounding box center [212, 26] width 28 height 29
